Goal: Task Accomplishment & Management: Use online tool/utility

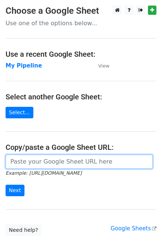
click at [37, 161] on input "url" at bounding box center [80, 162] width 148 height 14
paste input "[URL][DOMAIN_NAME]"
type input "https://docs.google.com/spreadsheets/d/1U_mQk6aSlQtYKjJl1zyBDHA5CHALlrQZ76MJY6o…"
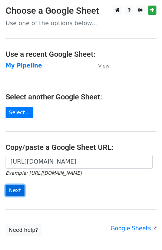
click at [16, 191] on input "Next" at bounding box center [15, 191] width 19 height 12
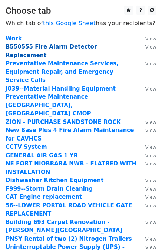
click at [53, 49] on strong "B550555 Fire Alarm Detector Replacement" at bounding box center [51, 50] width 91 height 15
